Goal: Task Accomplishment & Management: Use online tool/utility

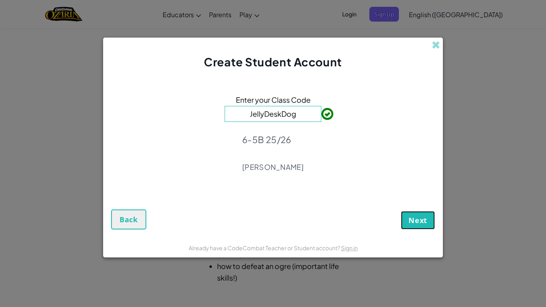
click at [414, 214] on button "Next" at bounding box center [418, 220] width 34 height 18
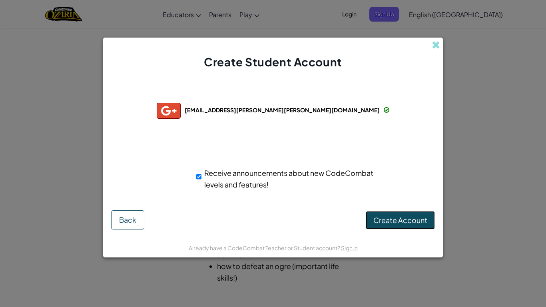
click at [390, 220] on span "Create Account" at bounding box center [401, 220] width 54 height 9
click at [396, 220] on button "Create Account" at bounding box center [400, 220] width 69 height 18
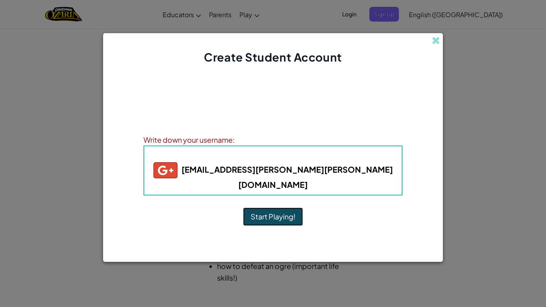
click at [290, 212] on button "Start Playing!" at bounding box center [273, 217] width 60 height 18
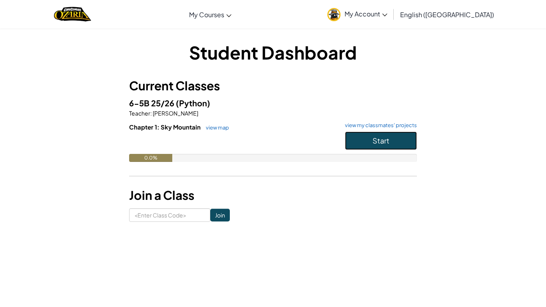
click at [393, 142] on button "Start" at bounding box center [381, 141] width 72 height 18
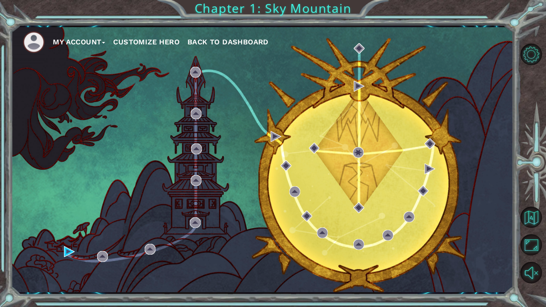
click at [334, 114] on div "My Account Customize Hero Back to Dashboard" at bounding box center [262, 159] width 503 height 265
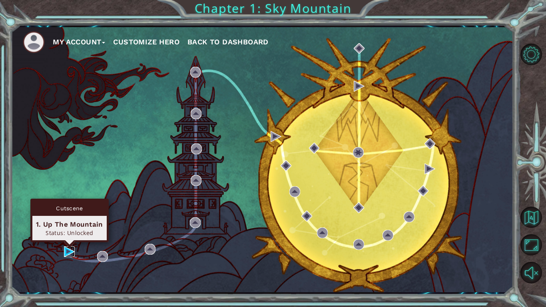
click at [66, 252] on img at bounding box center [69, 251] width 11 height 11
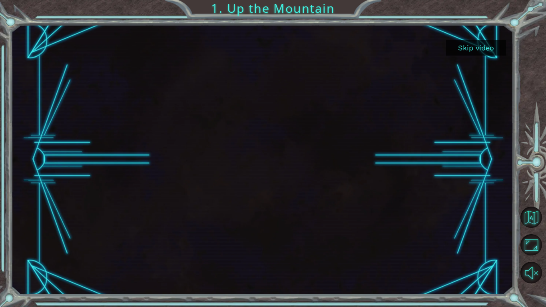
click at [461, 47] on button "Skip video" at bounding box center [476, 48] width 60 height 16
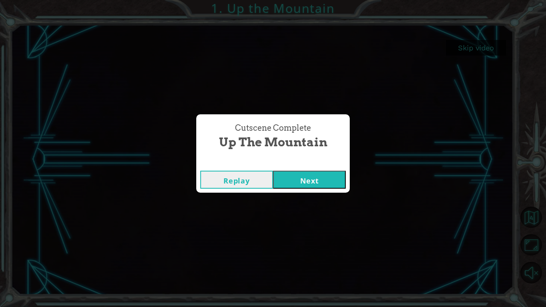
click at [310, 180] on button "Next" at bounding box center [309, 180] width 73 height 18
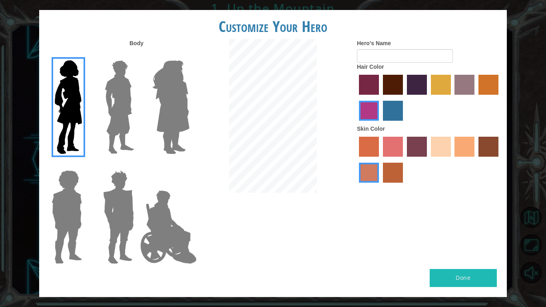
click at [116, 120] on img at bounding box center [120, 107] width 36 height 100
click at [137, 55] on input "Hero Lars" at bounding box center [137, 55] width 0 height 0
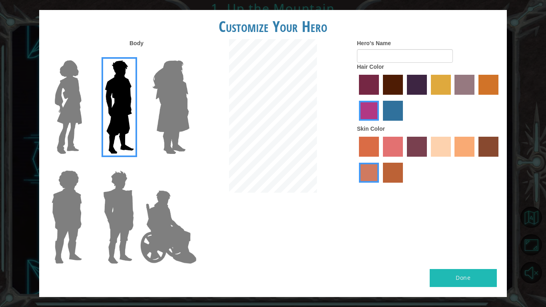
drag, startPoint x: 168, startPoint y: 105, endPoint x: 171, endPoint y: 109, distance: 5.4
click at [168, 106] on img at bounding box center [171, 107] width 44 height 100
click at [189, 55] on input "Hero Amethyst" at bounding box center [189, 55] width 0 height 0
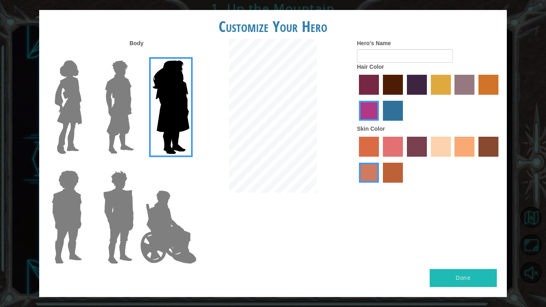
click at [68, 119] on img at bounding box center [69, 107] width 34 height 100
click at [85, 55] on input "Hero Connie" at bounding box center [85, 55] width 0 height 0
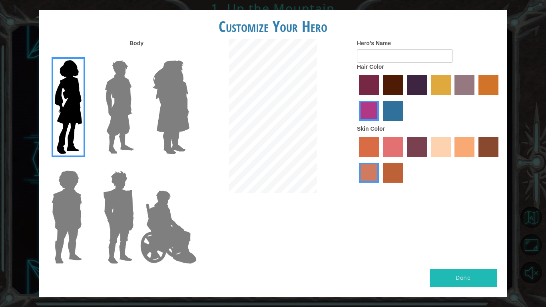
click at [365, 81] on label "paprika hair color" at bounding box center [369, 85] width 20 height 20
click at [356, 98] on input "paprika hair color" at bounding box center [356, 98] width 0 height 0
drag, startPoint x: 395, startPoint y: 85, endPoint x: 406, endPoint y: 82, distance: 10.7
click at [399, 85] on label "maroon hair color" at bounding box center [393, 85] width 20 height 20
click at [380, 98] on input "maroon hair color" at bounding box center [380, 98] width 0 height 0
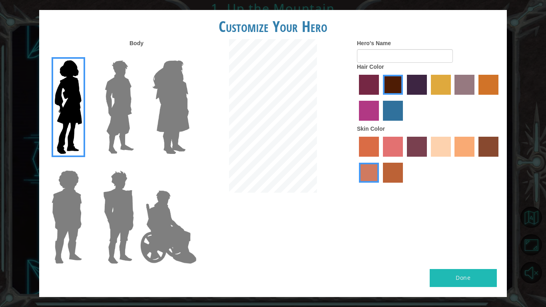
click at [411, 80] on label "hot purple hair color" at bounding box center [417, 85] width 20 height 20
click at [404, 98] on input "hot purple hair color" at bounding box center [404, 98] width 0 height 0
drag, startPoint x: 394, startPoint y: 171, endPoint x: 388, endPoint y: 182, distance: 13.1
click at [388, 181] on div at bounding box center [429, 161] width 144 height 52
click at [394, 176] on label "smoke tree skin color" at bounding box center [393, 173] width 20 height 20
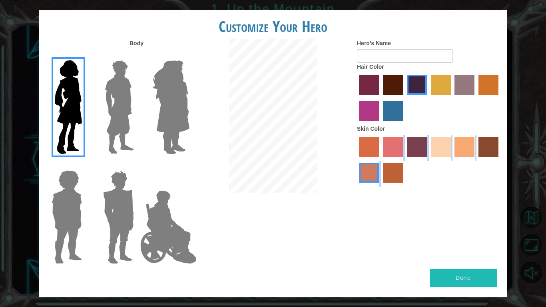
click at [380, 186] on input "smoke tree skin color" at bounding box center [380, 186] width 0 height 0
drag, startPoint x: 361, startPoint y: 174, endPoint x: 377, endPoint y: 166, distance: 17.9
click at [360, 174] on label "burning sand skin color" at bounding box center [369, 173] width 20 height 20
click at [500, 160] on input "burning sand skin color" at bounding box center [500, 160] width 0 height 0
click at [467, 150] on label "tacao skin color" at bounding box center [465, 147] width 20 height 20
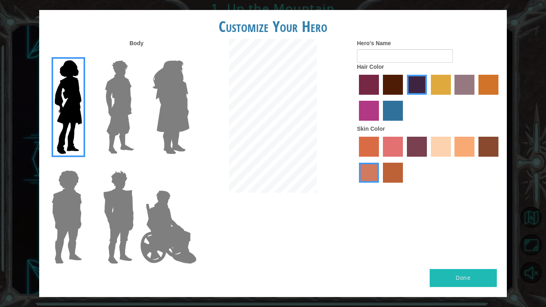
click at [452, 160] on input "tacao skin color" at bounding box center [452, 160] width 0 height 0
